Goal: Transaction & Acquisition: Purchase product/service

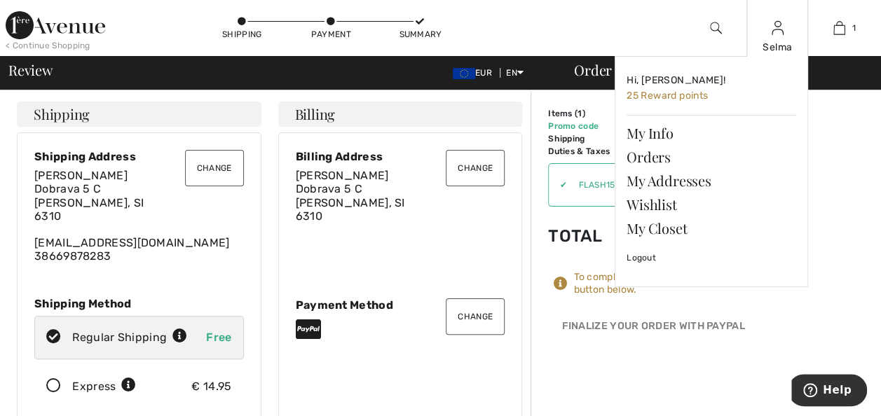
click at [782, 33] on img at bounding box center [778, 28] width 12 height 17
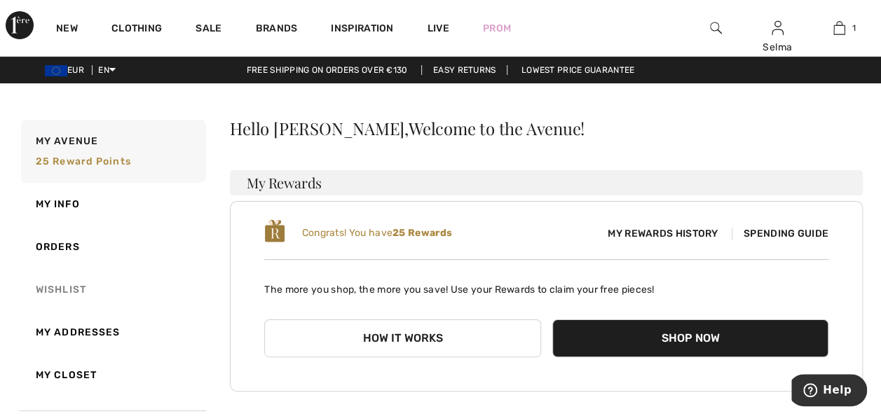
click at [63, 284] on link "Wishlist" at bounding box center [112, 290] width 188 height 43
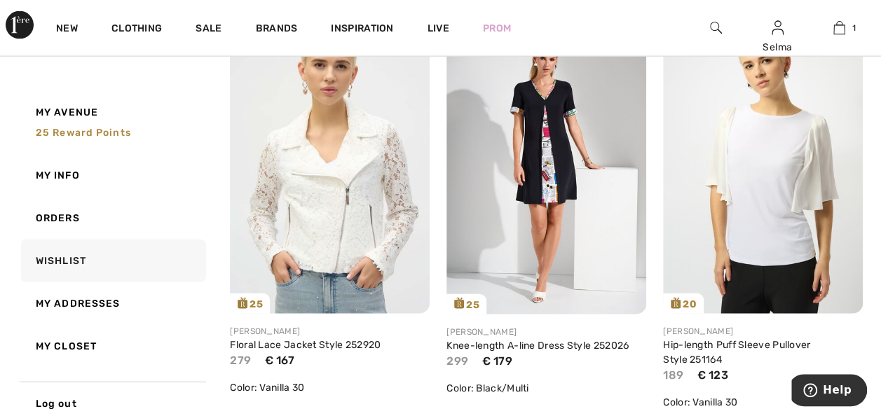
scroll to position [1528, 0]
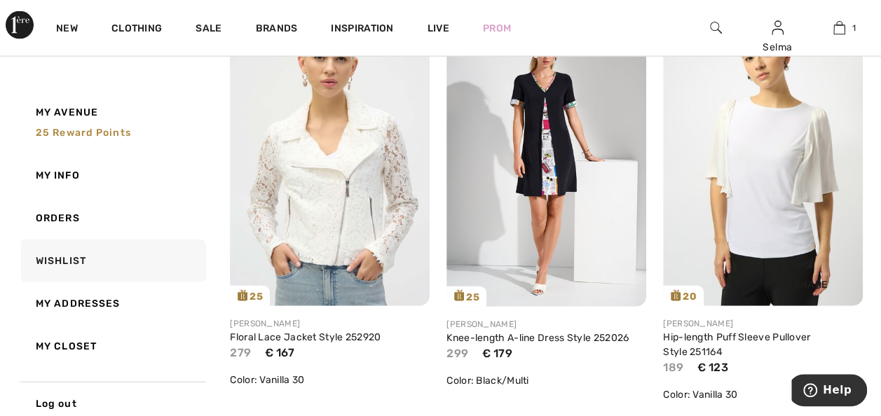
click at [782, 177] on img at bounding box center [763, 156] width 200 height 299
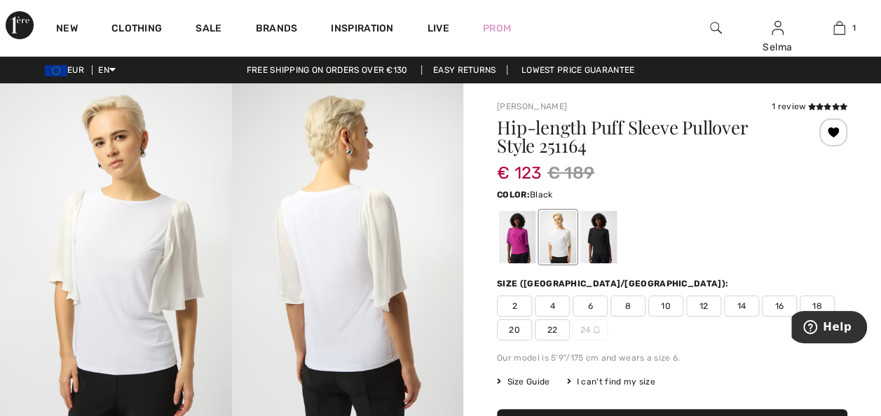
click at [597, 240] on div at bounding box center [598, 237] width 36 height 53
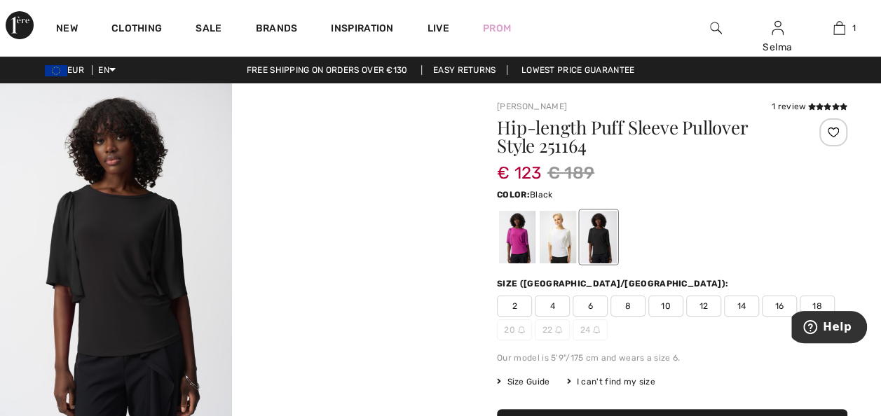
click at [412, 199] on video "Your browser does not support the video tag." at bounding box center [348, 141] width 232 height 116
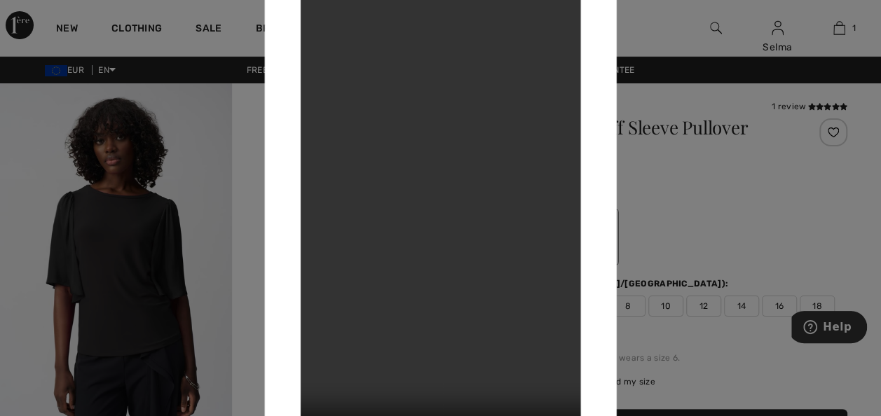
click at [662, 100] on div at bounding box center [440, 208] width 881 height 416
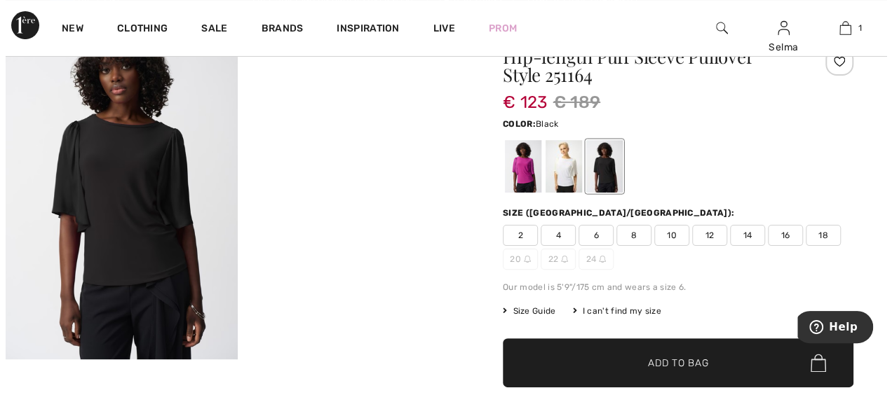
scroll to position [59, 0]
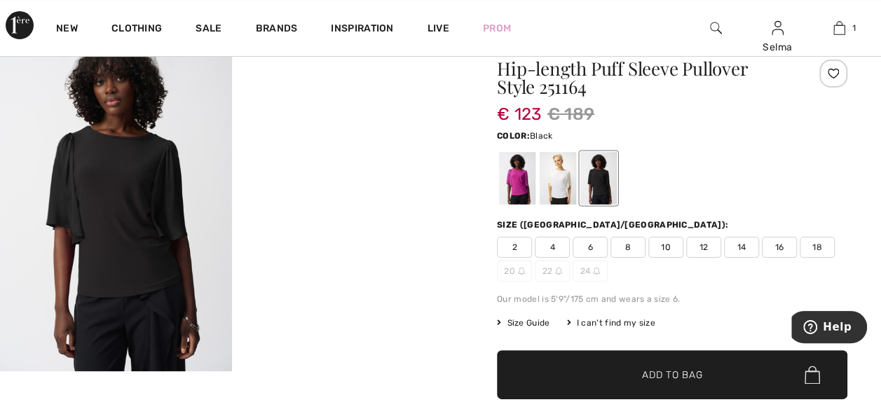
click at [80, 231] on img at bounding box center [116, 198] width 232 height 347
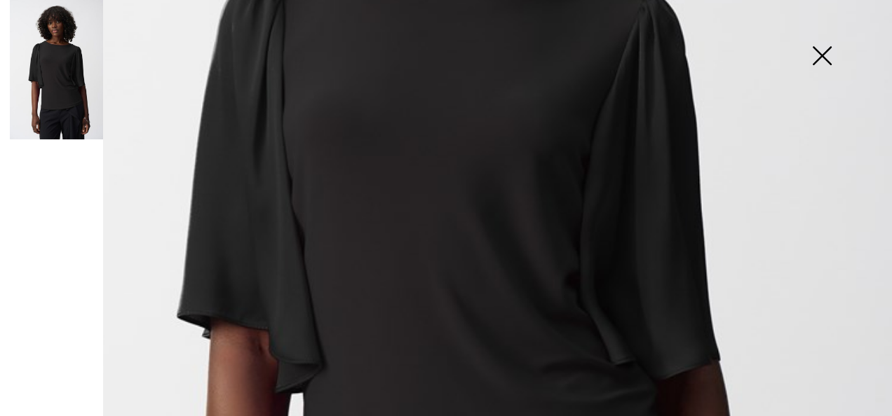
scroll to position [342, 0]
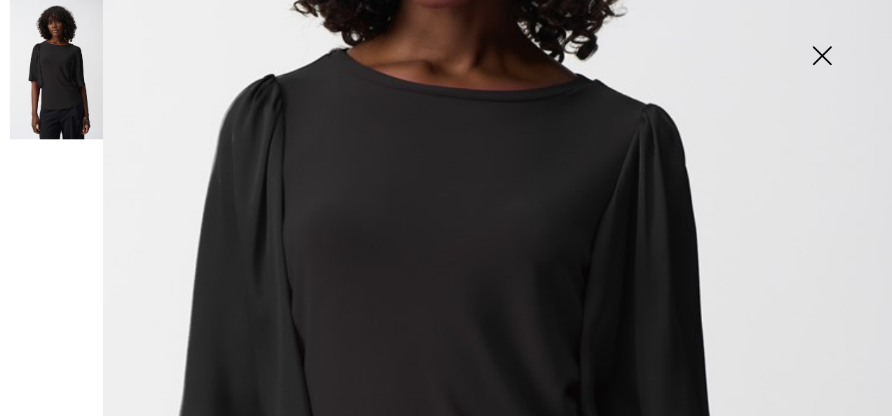
click at [815, 56] on img at bounding box center [822, 57] width 70 height 72
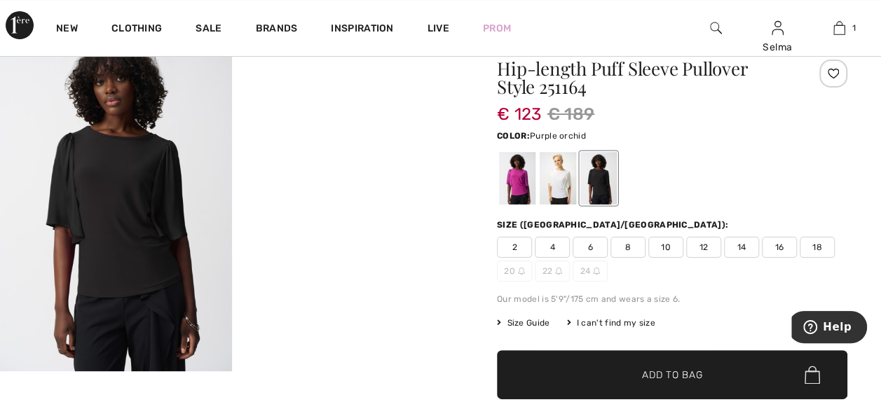
click at [512, 175] on div at bounding box center [517, 178] width 36 height 53
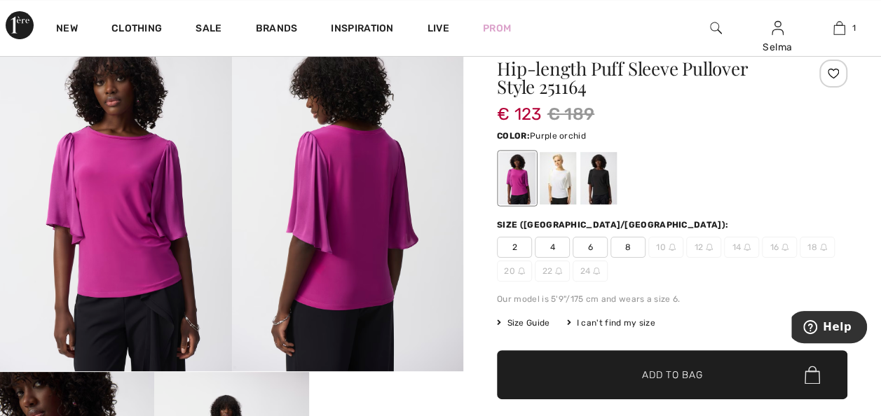
click at [153, 207] on img at bounding box center [116, 198] width 232 height 347
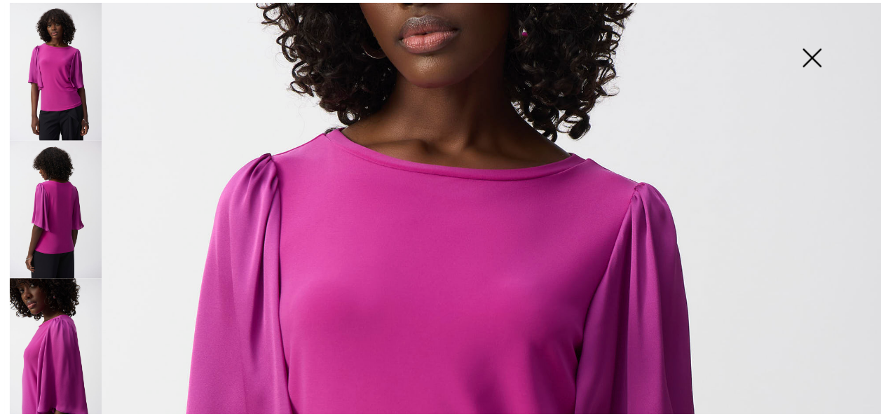
scroll to position [257, 0]
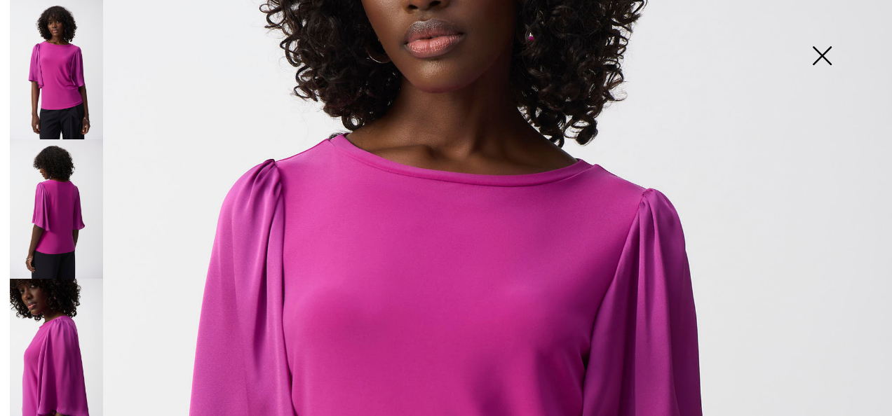
click at [820, 59] on img at bounding box center [822, 57] width 70 height 72
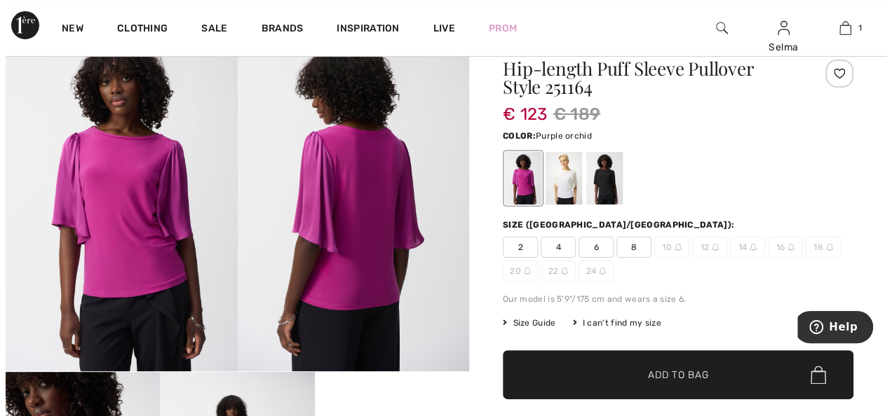
scroll to position [55, 0]
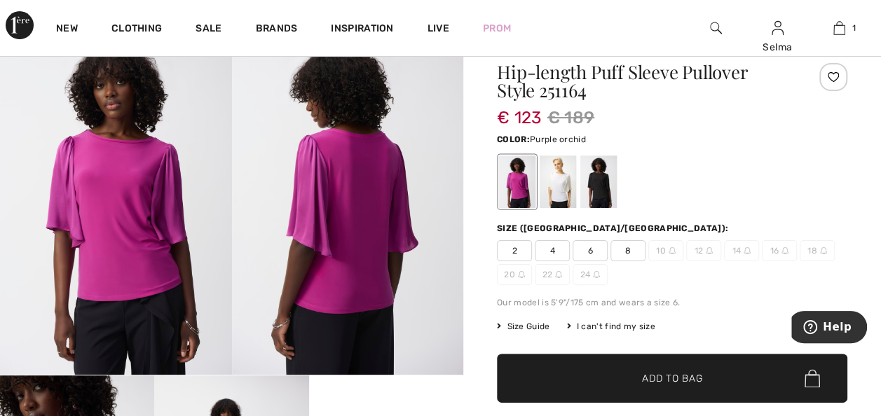
click at [146, 175] on img at bounding box center [116, 201] width 232 height 347
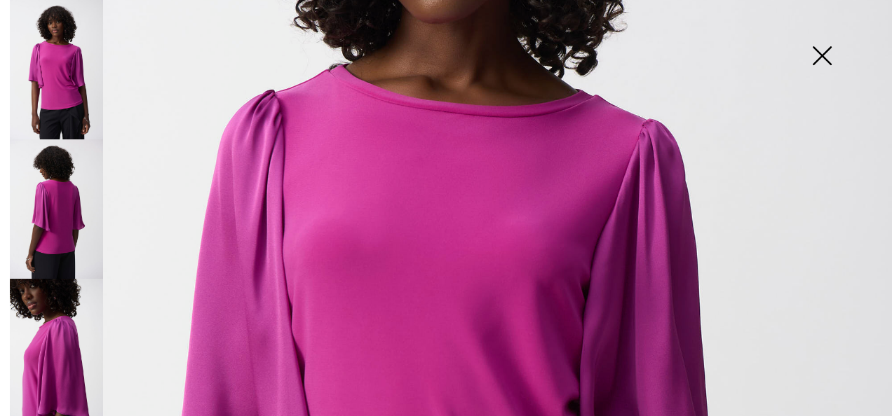
scroll to position [331, 0]
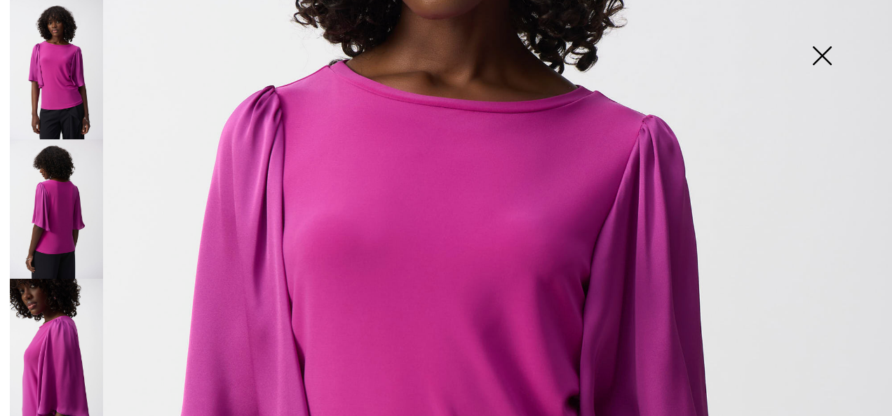
click at [64, 204] on img at bounding box center [56, 210] width 93 height 140
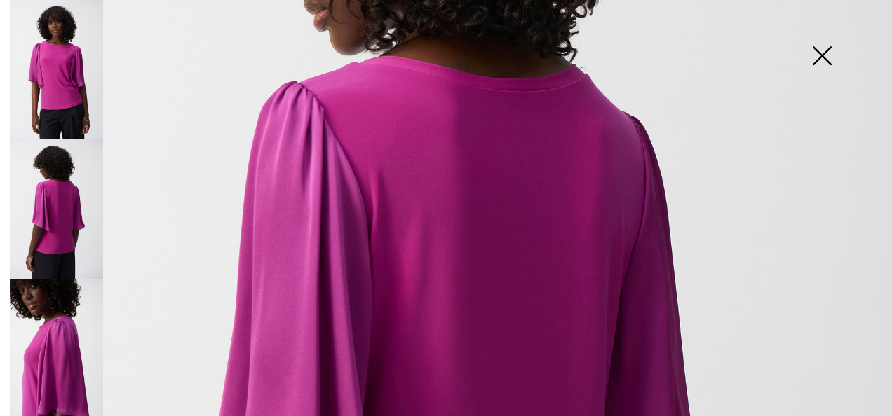
click at [59, 87] on img at bounding box center [56, 70] width 93 height 140
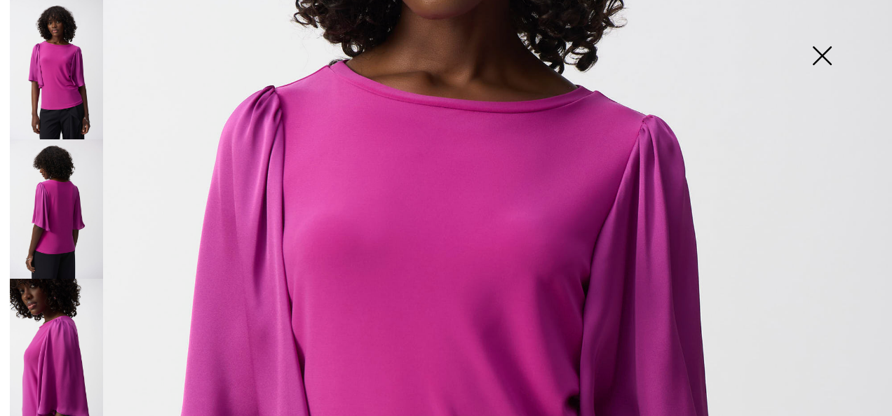
click at [320, 169] on img at bounding box center [446, 337] width 892 height 1336
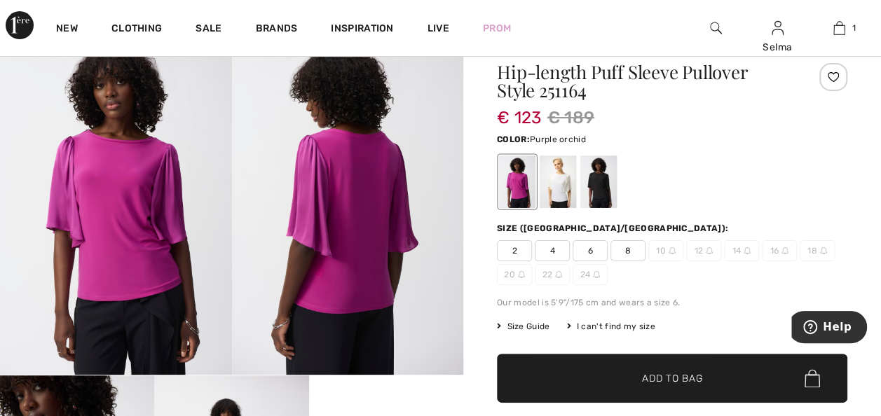
click at [86, 228] on img at bounding box center [116, 201] width 232 height 347
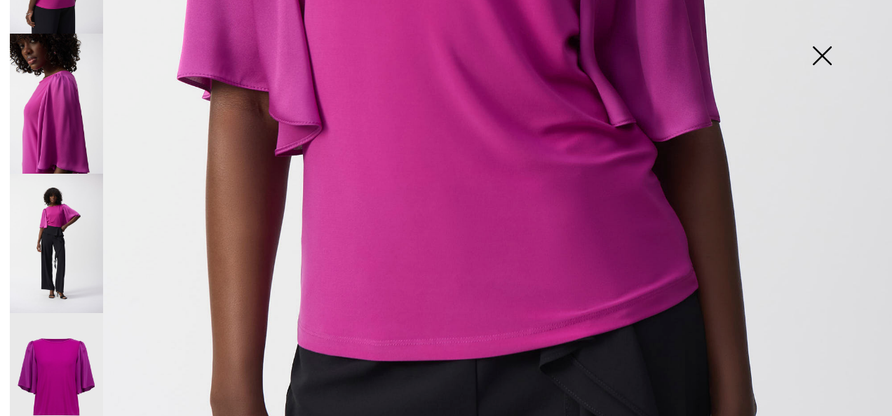
scroll to position [257, 0]
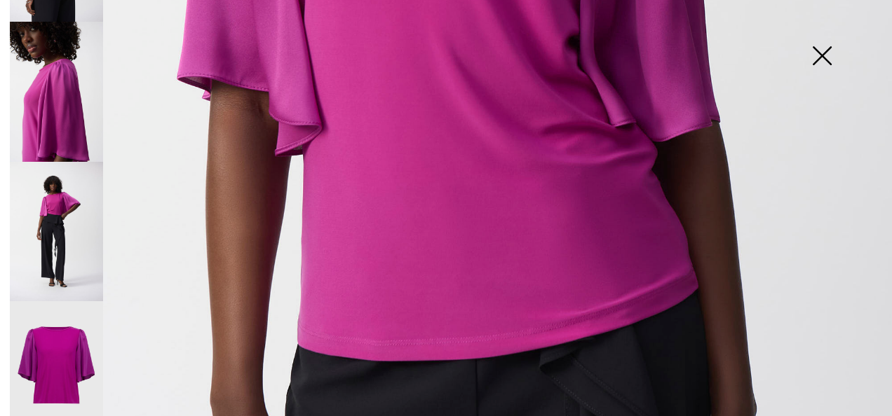
click at [66, 334] on img at bounding box center [56, 371] width 93 height 140
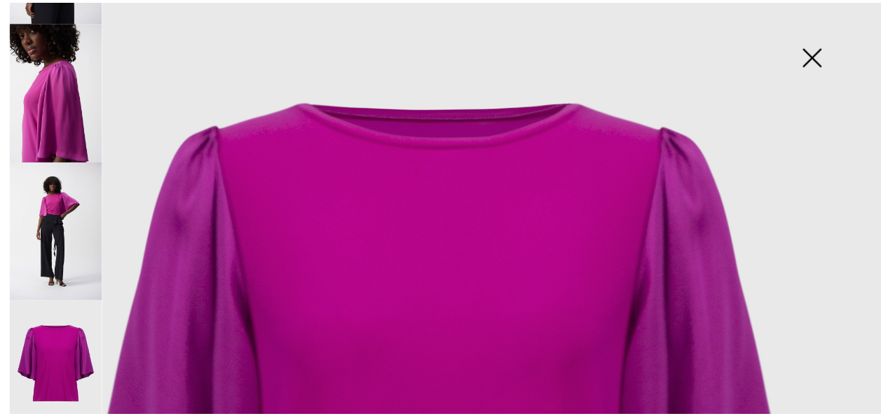
scroll to position [132, 0]
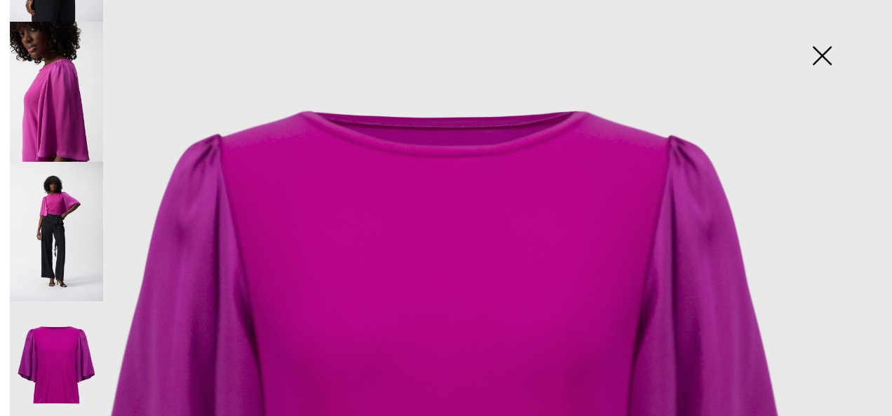
click at [822, 57] on img at bounding box center [822, 57] width 70 height 72
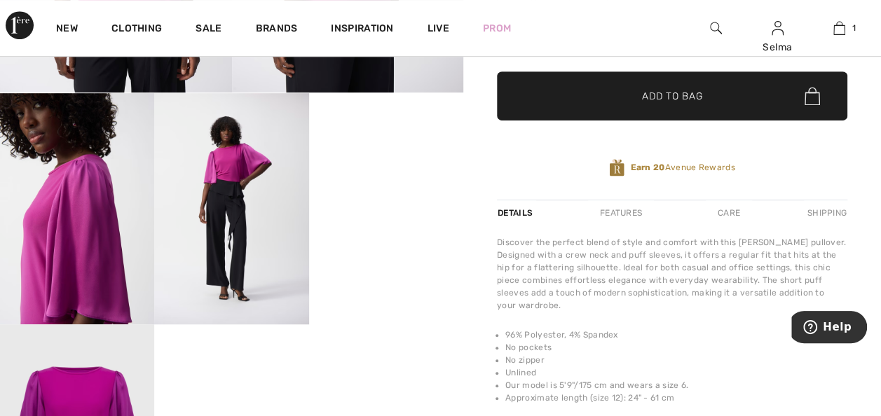
scroll to position [341, 0]
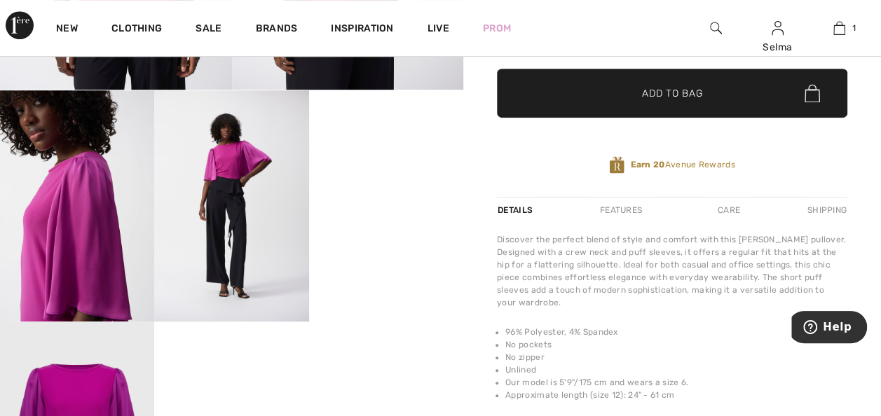
click at [412, 168] on video "Your browser does not support the video tag." at bounding box center [386, 128] width 154 height 77
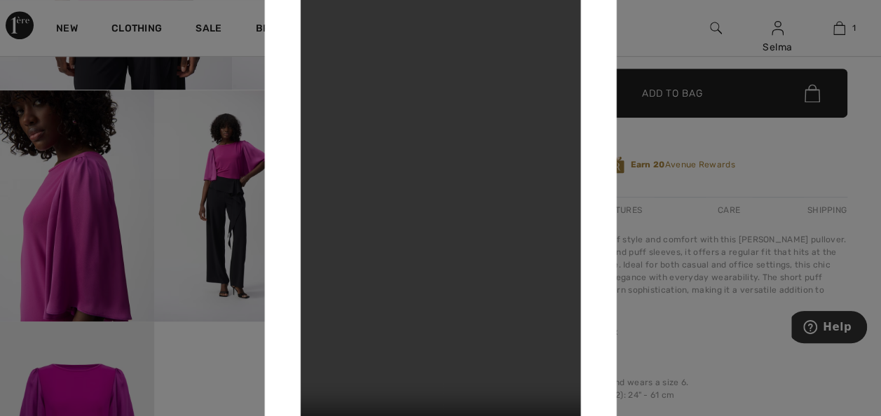
click at [776, 156] on div at bounding box center [440, 208] width 881 height 416
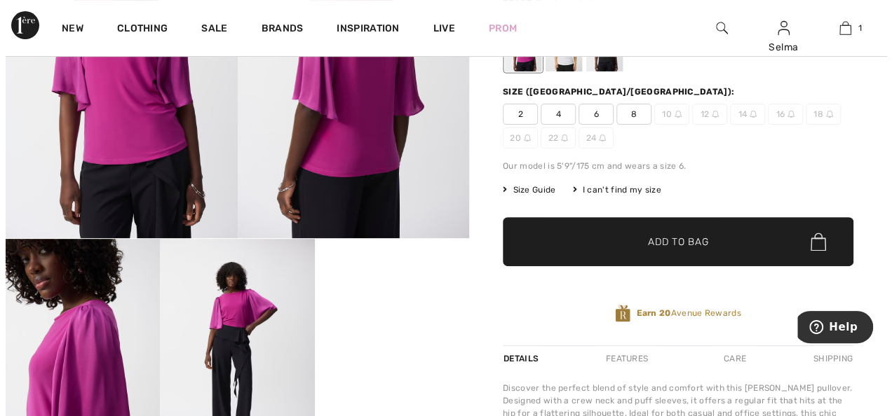
scroll to position [205, 0]
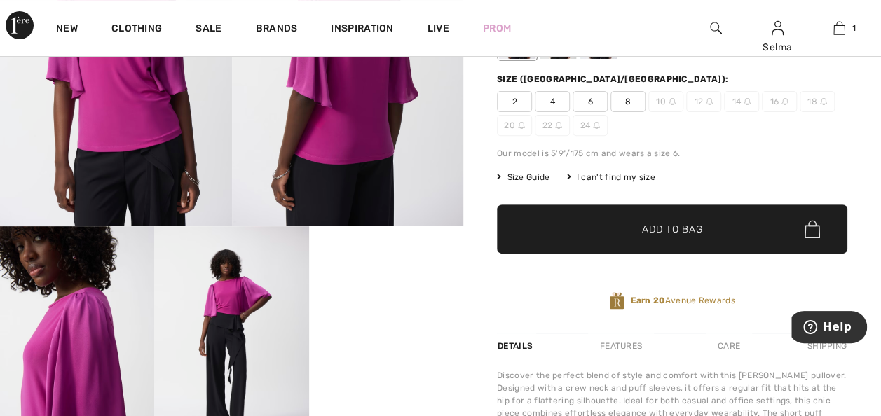
click at [223, 321] on img at bounding box center [231, 341] width 154 height 231
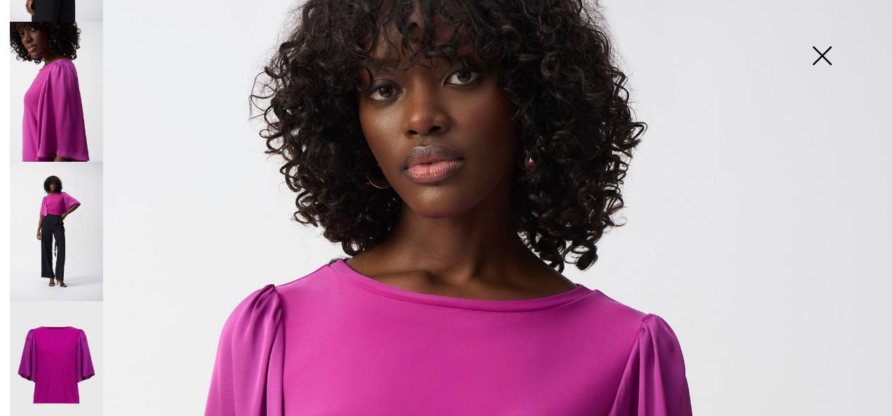
click at [62, 222] on img at bounding box center [56, 232] width 93 height 140
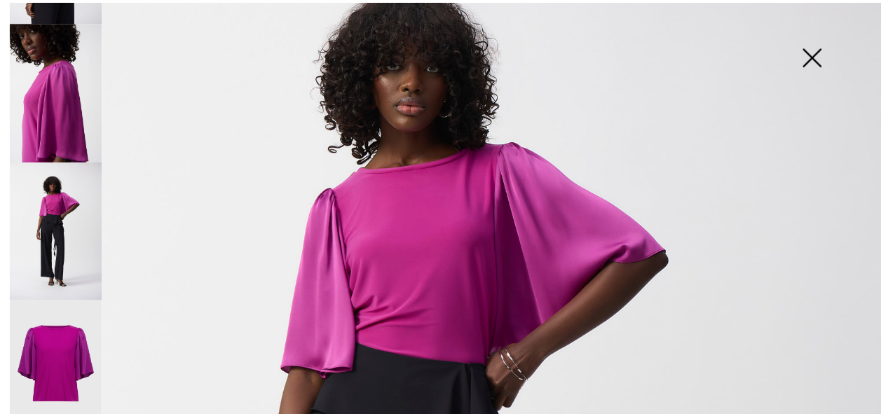
scroll to position [144, 0]
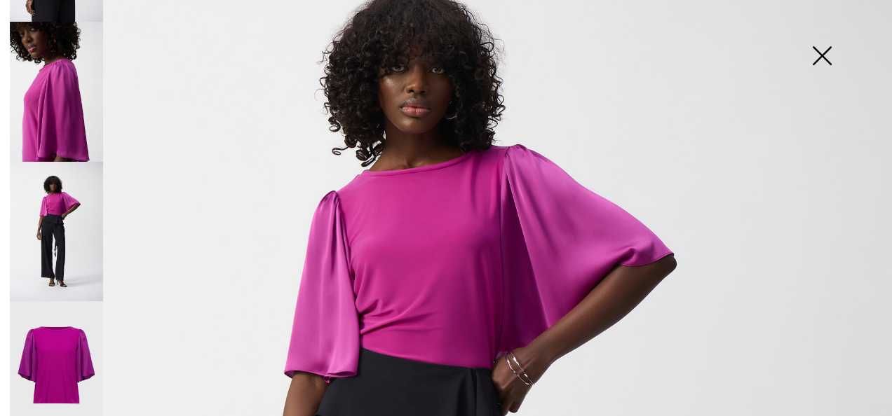
click at [819, 60] on img at bounding box center [822, 57] width 70 height 72
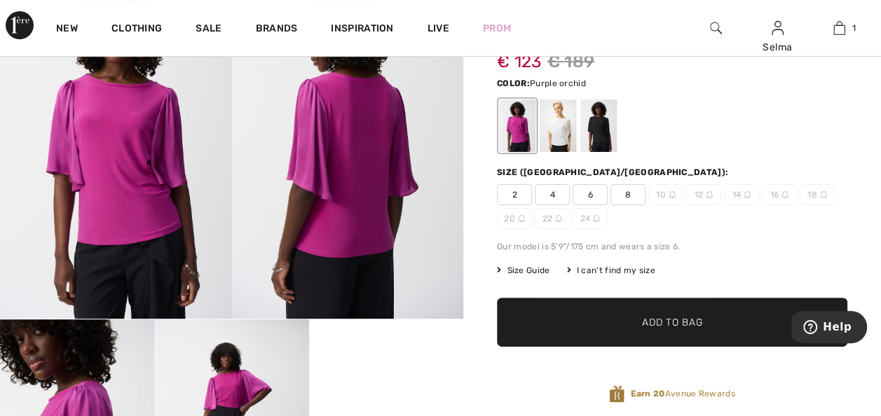
scroll to position [105, 0]
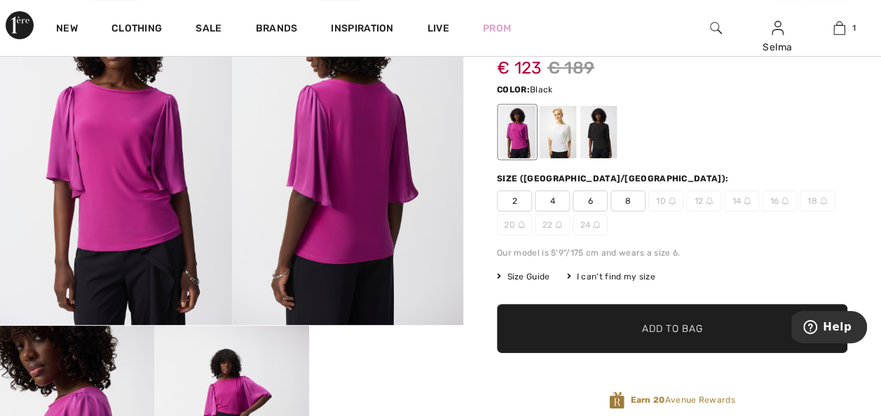
click at [605, 129] on div at bounding box center [598, 132] width 36 height 53
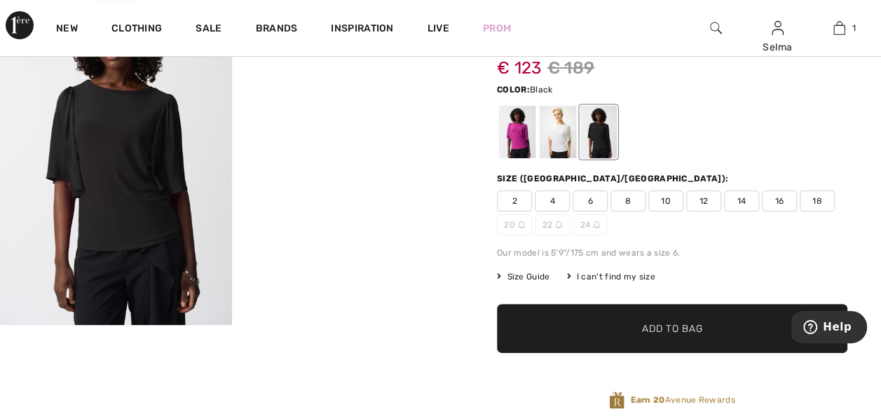
scroll to position [17, 0]
click at [550, 135] on div at bounding box center [558, 132] width 36 height 53
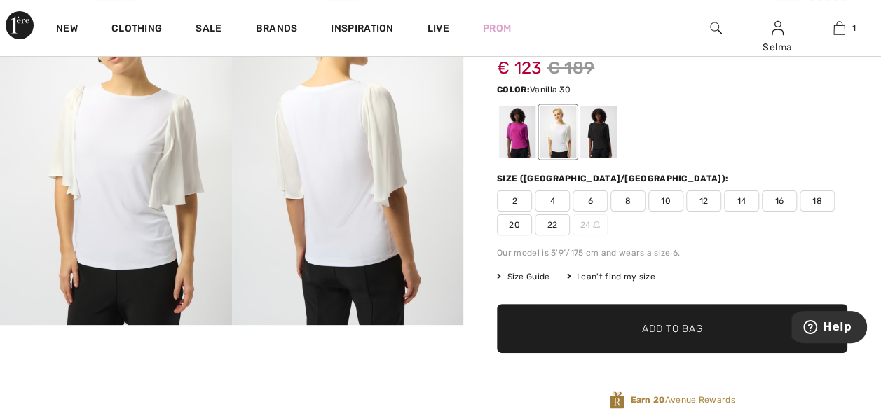
click at [735, 201] on span "14" at bounding box center [741, 201] width 35 height 21
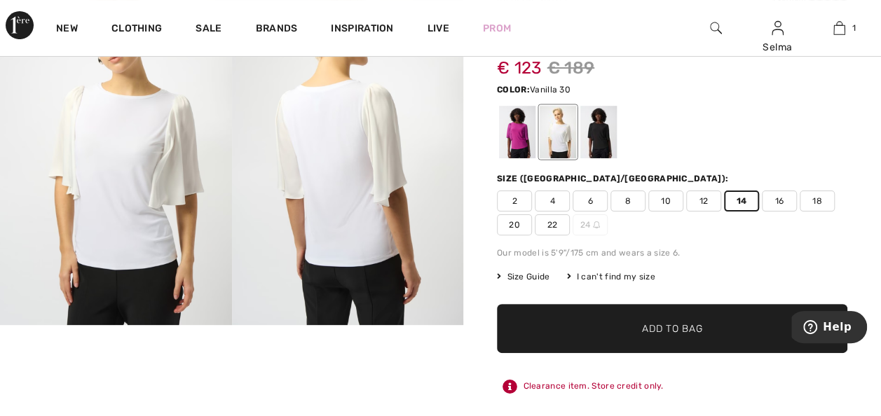
click at [695, 327] on span "Add to Bag" at bounding box center [672, 329] width 60 height 15
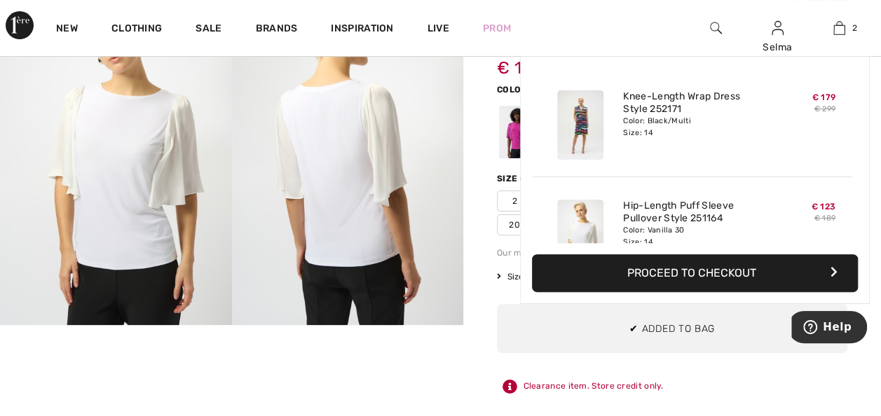
scroll to position [43, 0]
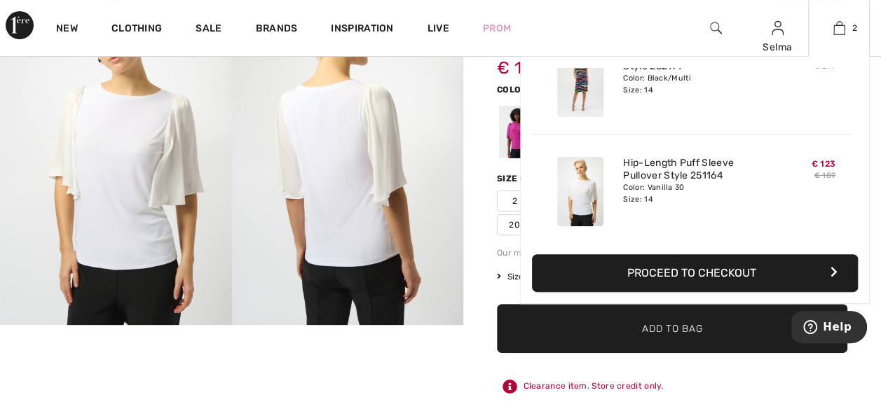
click at [714, 271] on button "Proceed to Checkout" at bounding box center [695, 273] width 326 height 38
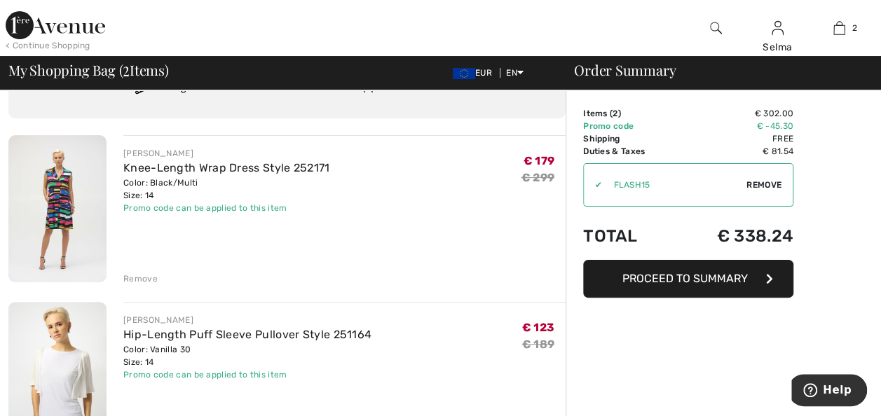
scroll to position [65, 0]
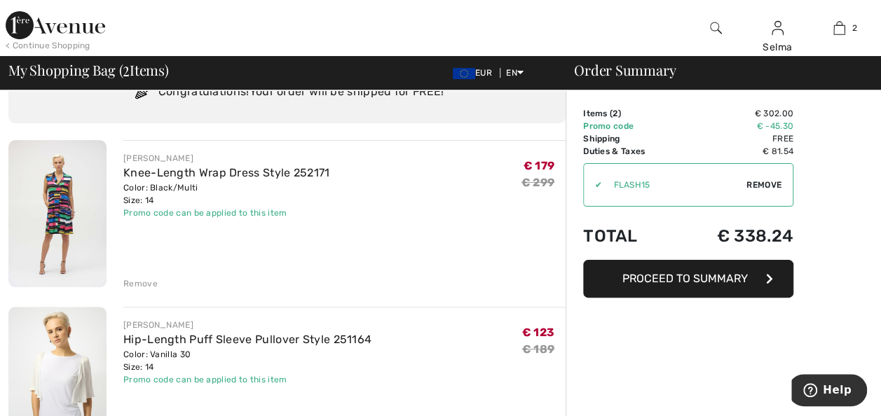
click at [139, 283] on div "Remove" at bounding box center [140, 284] width 34 height 13
